Goal: Find specific page/section: Find specific page/section

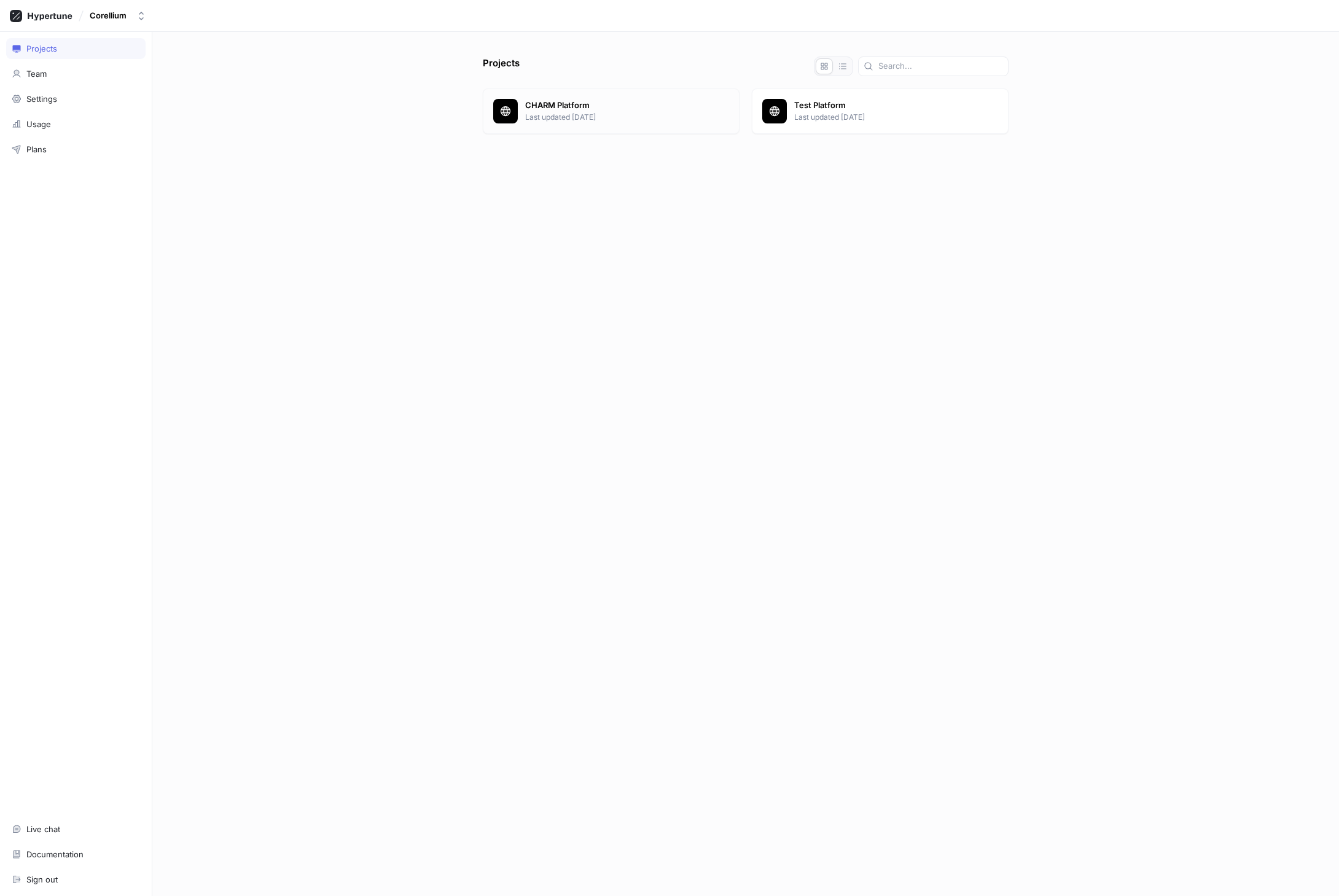
click at [575, 108] on p "CHARM Platform" at bounding box center [627, 105] width 204 height 12
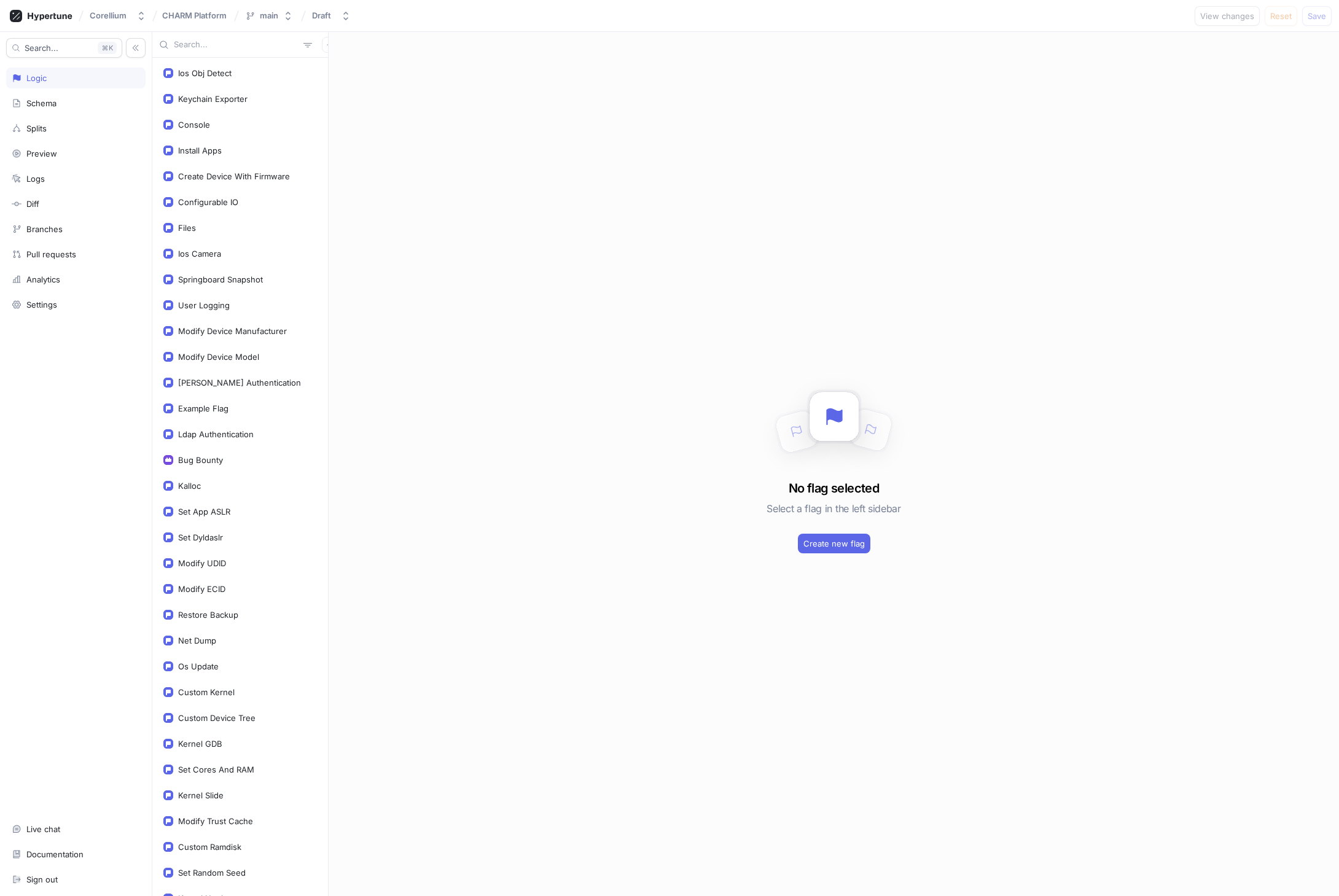
click at [219, 43] on input "text" at bounding box center [236, 44] width 125 height 12
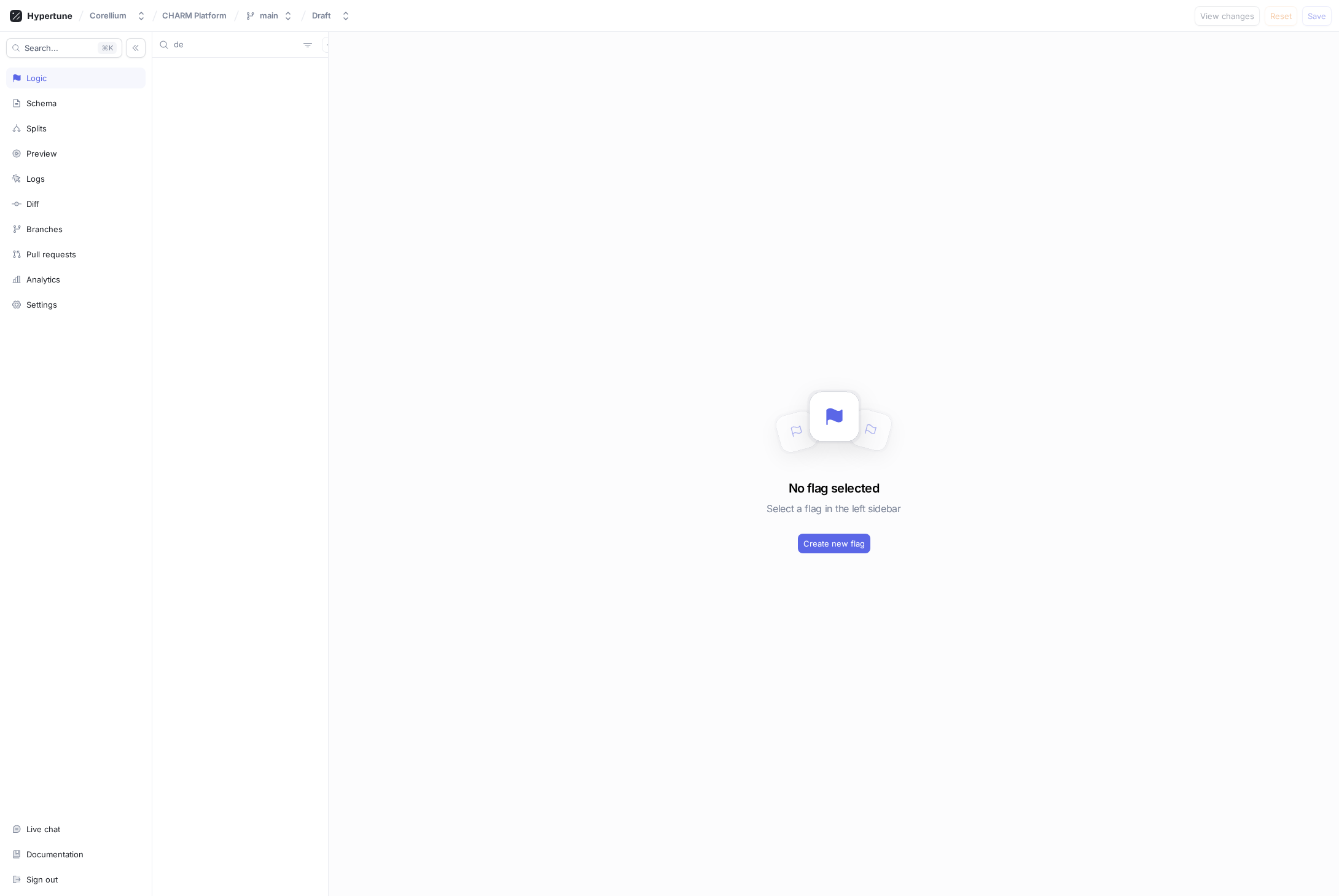
type input "d"
